Goal: Task Accomplishment & Management: Manage account settings

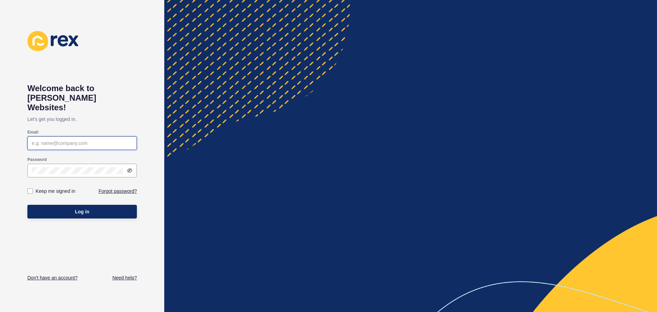
click at [88, 140] on input "Email" at bounding box center [82, 143] width 101 height 7
paste input "[EMAIL_ADDRESS][DOMAIN_NAME]"
type input "[EMAIL_ADDRESS][DOMAIN_NAME]"
click at [27, 205] on button "Log in" at bounding box center [82, 212] width 110 height 14
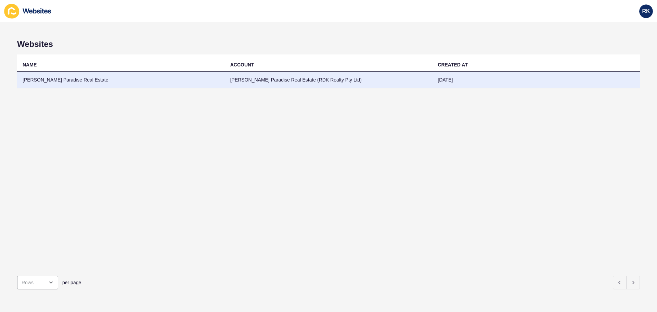
click at [228, 77] on td "[PERSON_NAME] Paradise Real Estate (RDK Realty Pty Ltd)" at bounding box center [329, 80] width 208 height 17
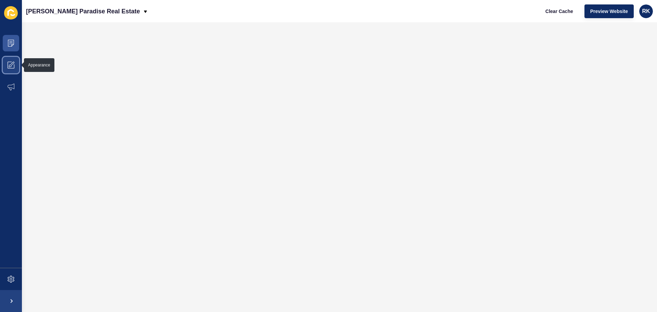
click at [5, 63] on span at bounding box center [11, 65] width 22 height 22
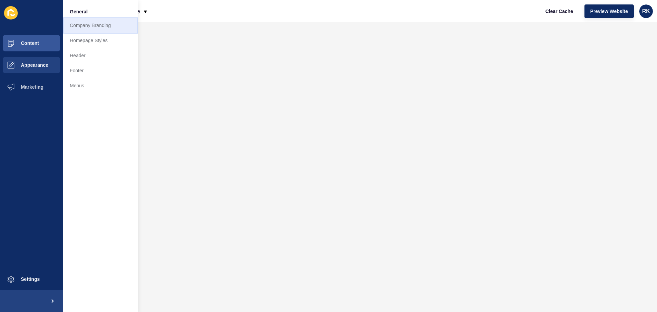
click at [85, 24] on link "Company Branding" at bounding box center [100, 25] width 75 height 15
